Goal: Register for event/course

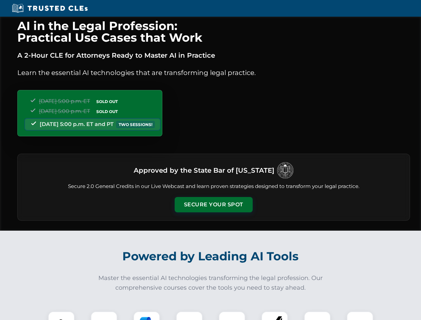
click at [214, 205] on button "Secure Your Spot" at bounding box center [214, 204] width 78 height 15
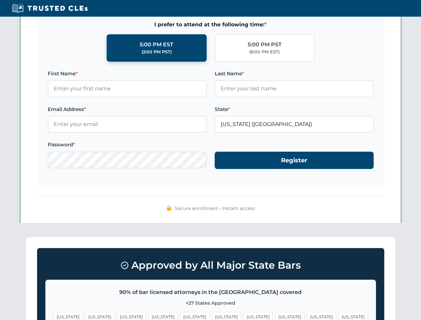
click at [212, 316] on span "[US_STATE]" at bounding box center [226, 317] width 29 height 10
click at [244, 316] on span "[US_STATE]" at bounding box center [258, 317] width 29 height 10
click at [307, 316] on span "[US_STATE]" at bounding box center [321, 317] width 29 height 10
